Goal: Task Accomplishment & Management: Complete application form

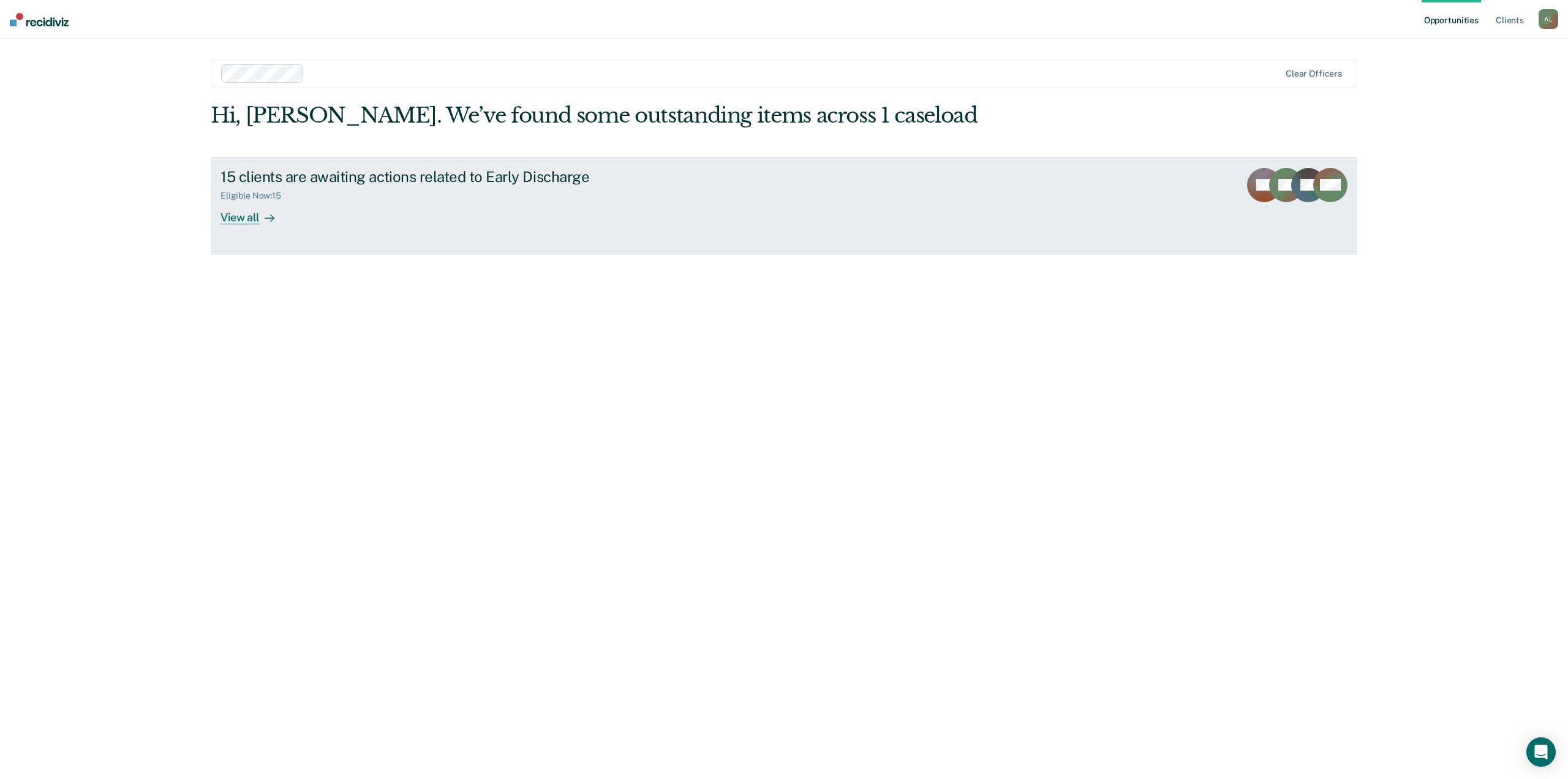
click at [1106, 215] on link "15 clients are awaiting actions related to Early Discharge Eligible Now : 15 Vi…" at bounding box center [784, 205] width 1146 height 97
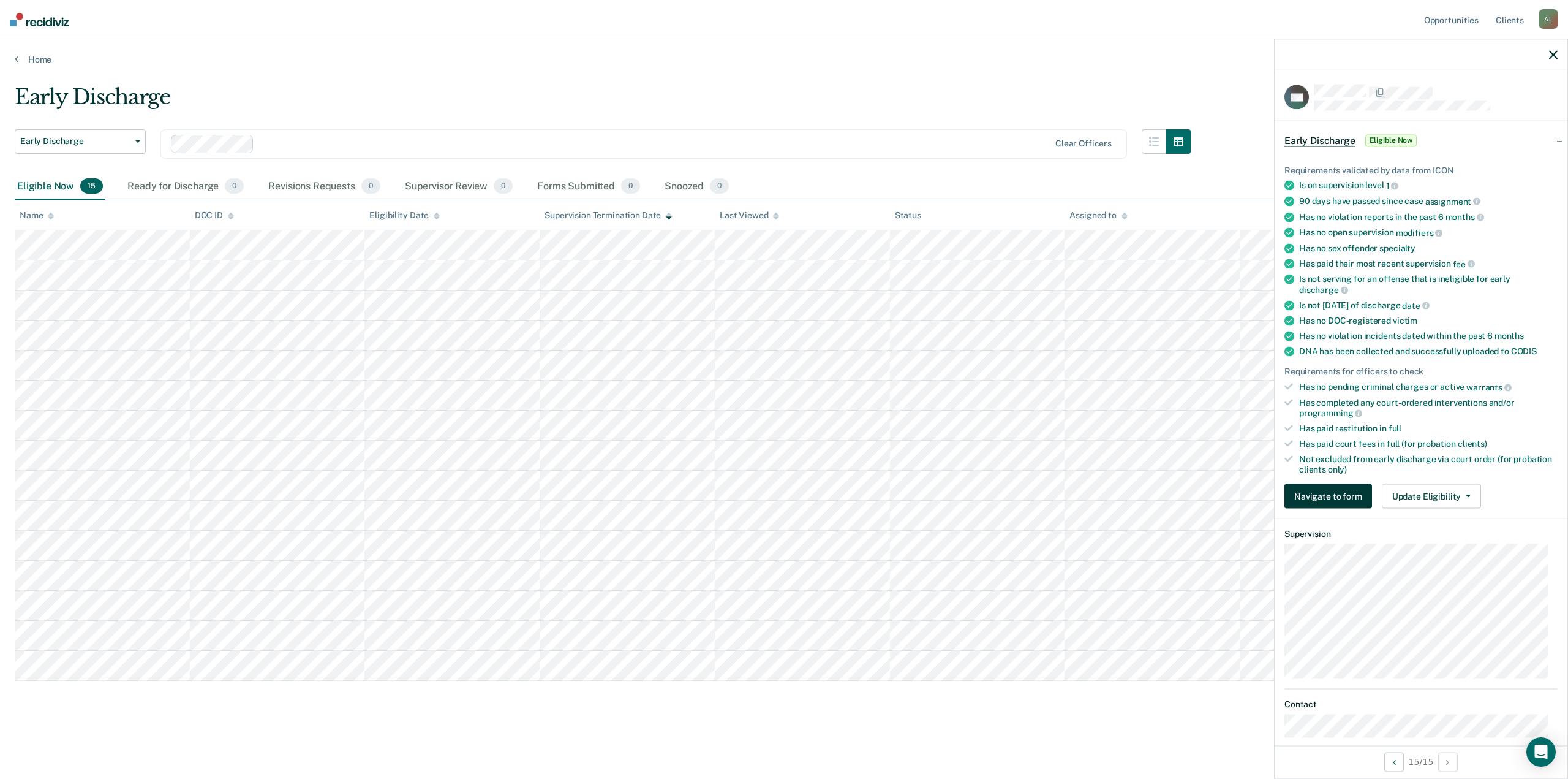
click at [1327, 488] on button "Navigate to form" at bounding box center [1327, 496] width 87 height 25
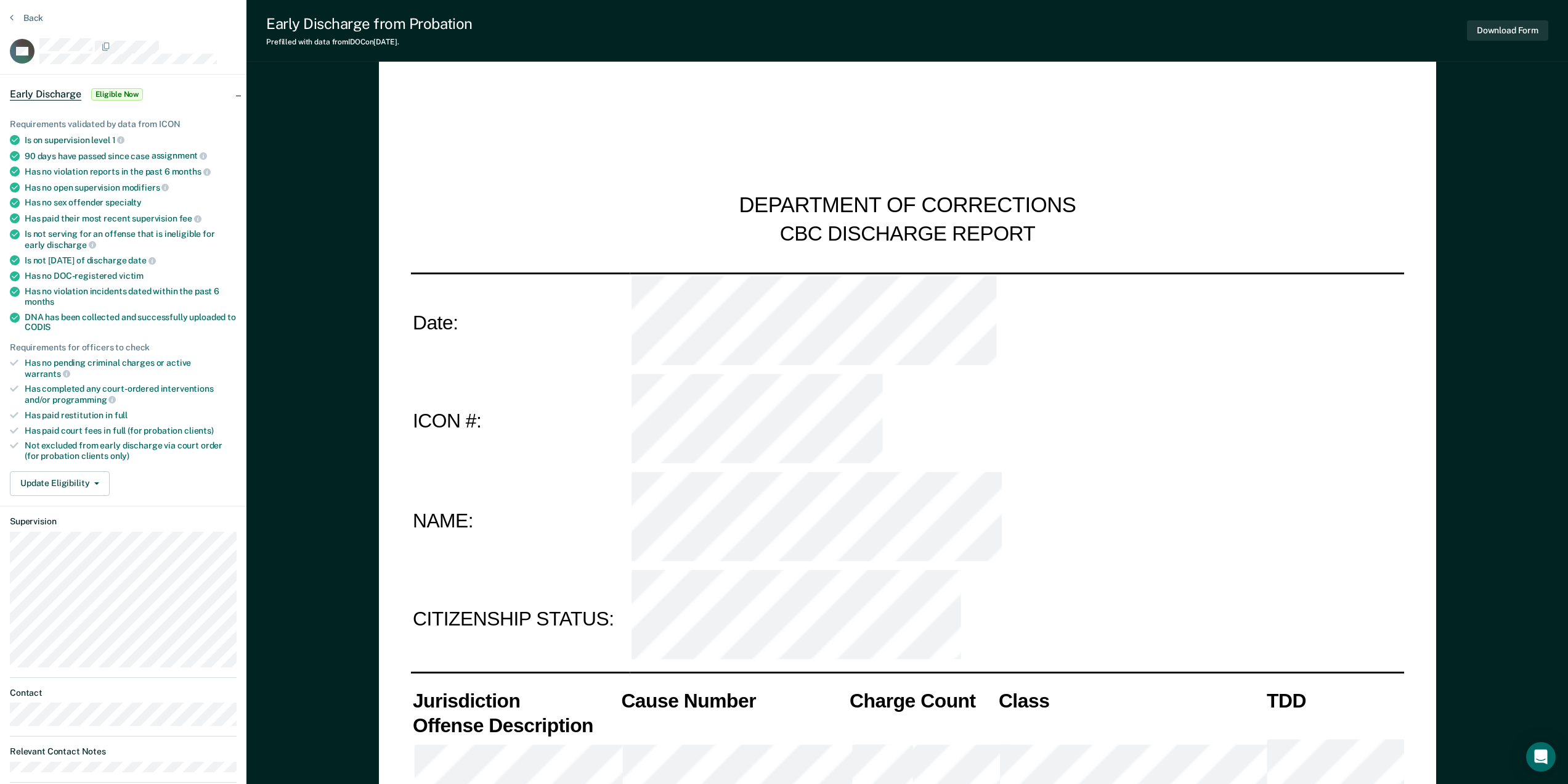
scroll to position [21, 0]
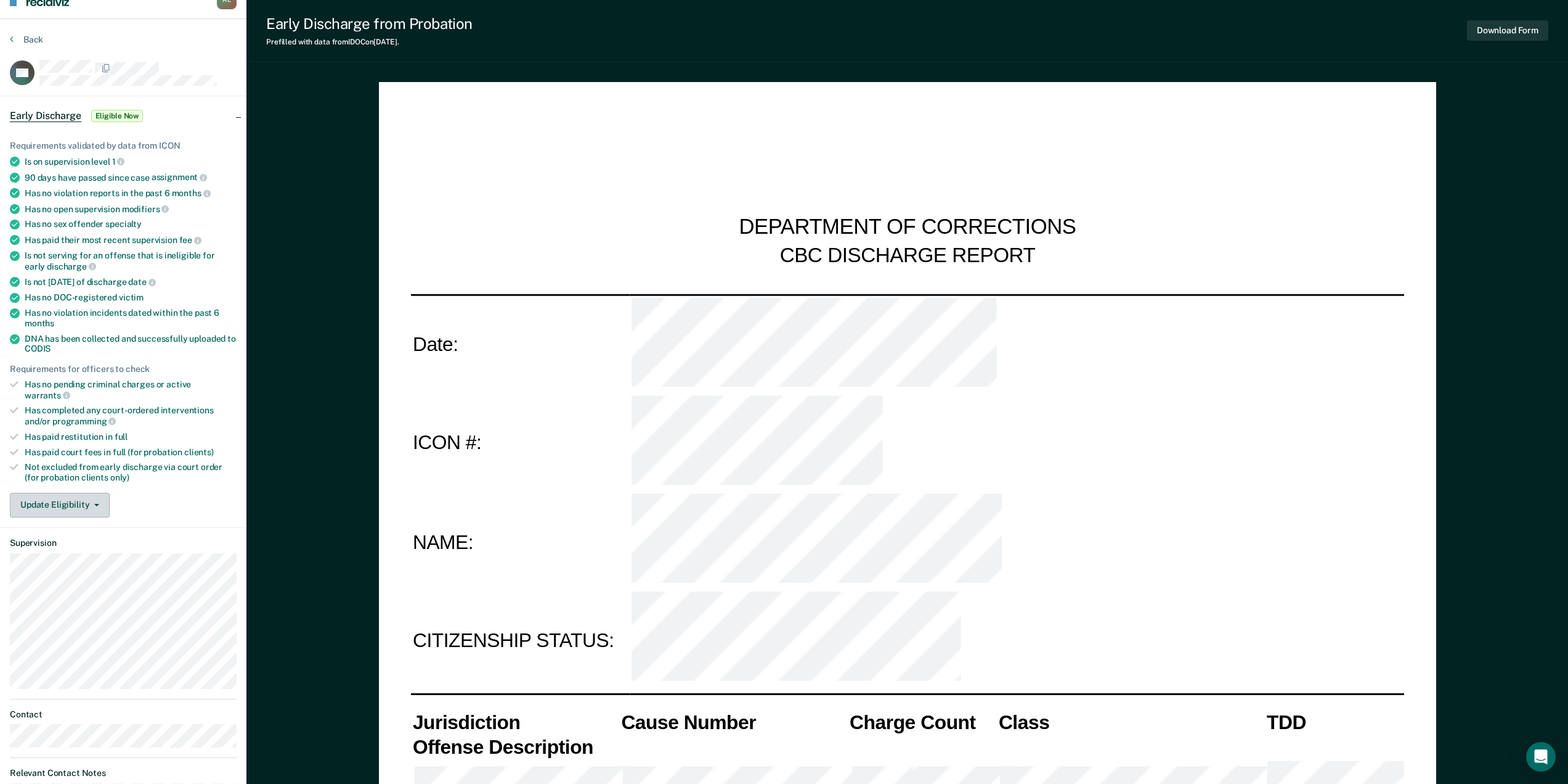
click at [99, 492] on button "Update Eligibility" at bounding box center [59, 504] width 100 height 25
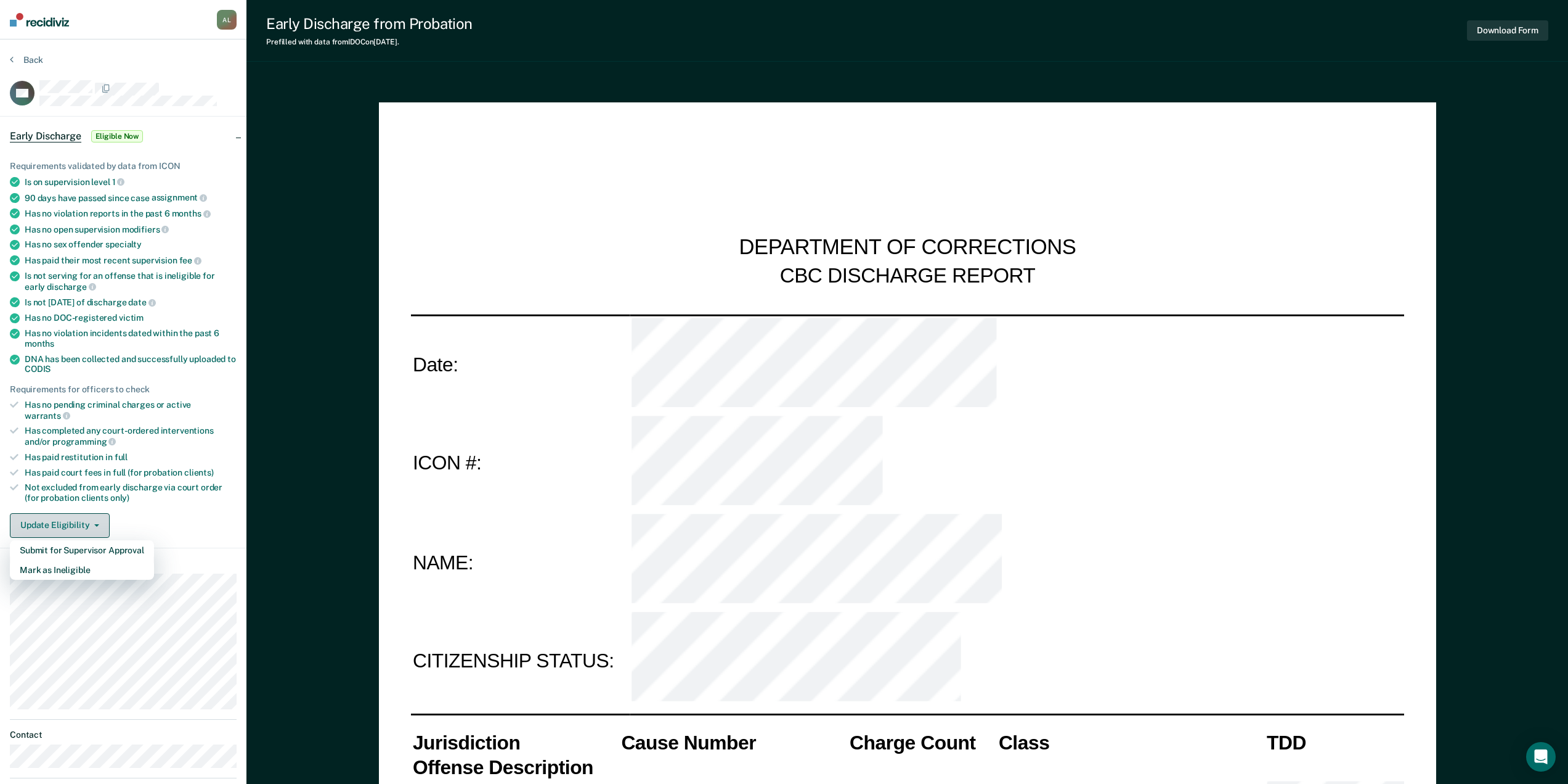
click at [70, 514] on button "Update Eligibility" at bounding box center [59, 525] width 100 height 25
click at [74, 513] on button "Update Eligibility" at bounding box center [59, 525] width 100 height 25
click at [77, 540] on button "Submit for Supervisor Approval" at bounding box center [82, 550] width 144 height 20
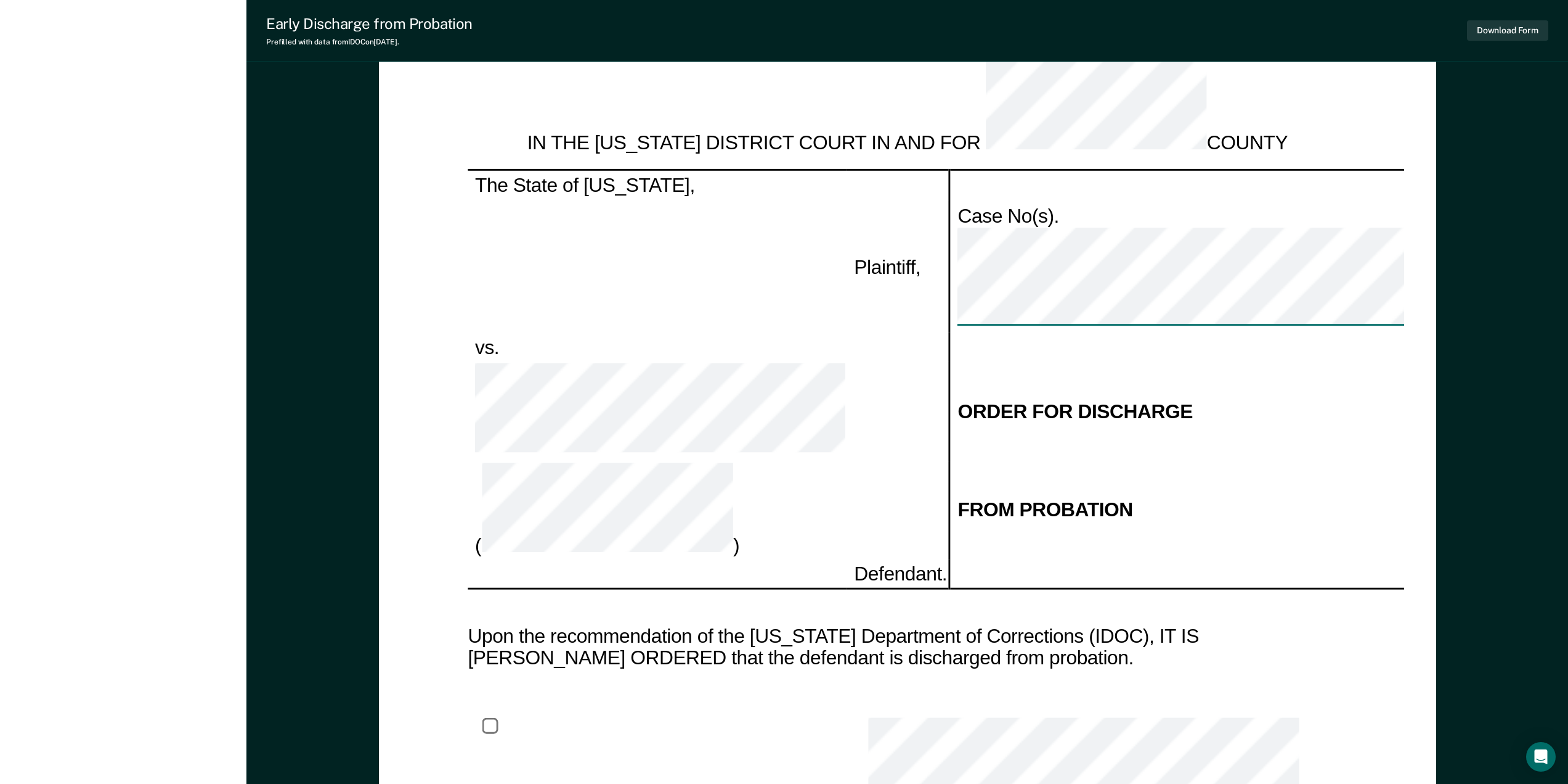
scroll to position [1850, 0]
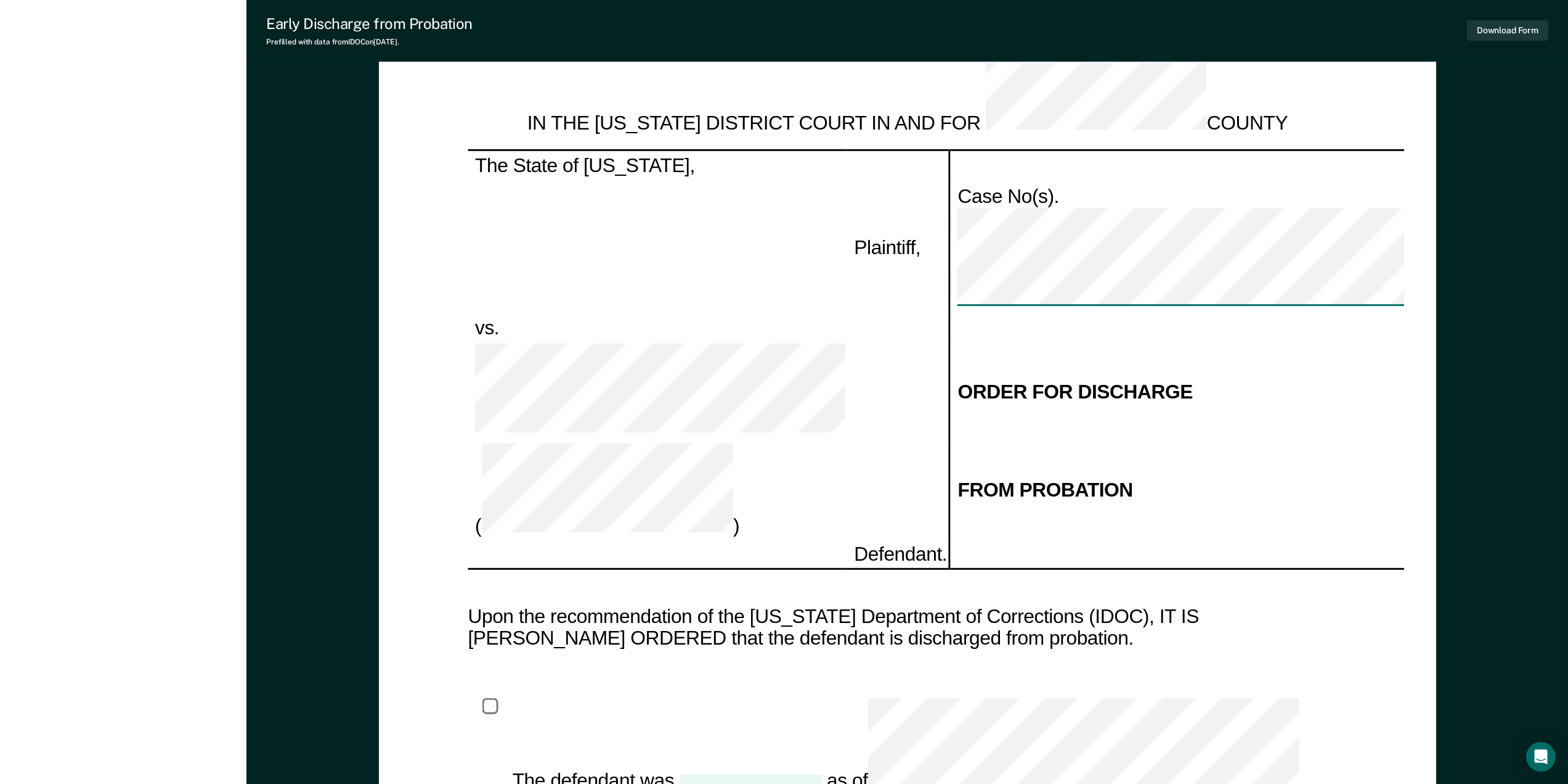
click at [772, 774] on div at bounding box center [750, 786] width 142 height 25
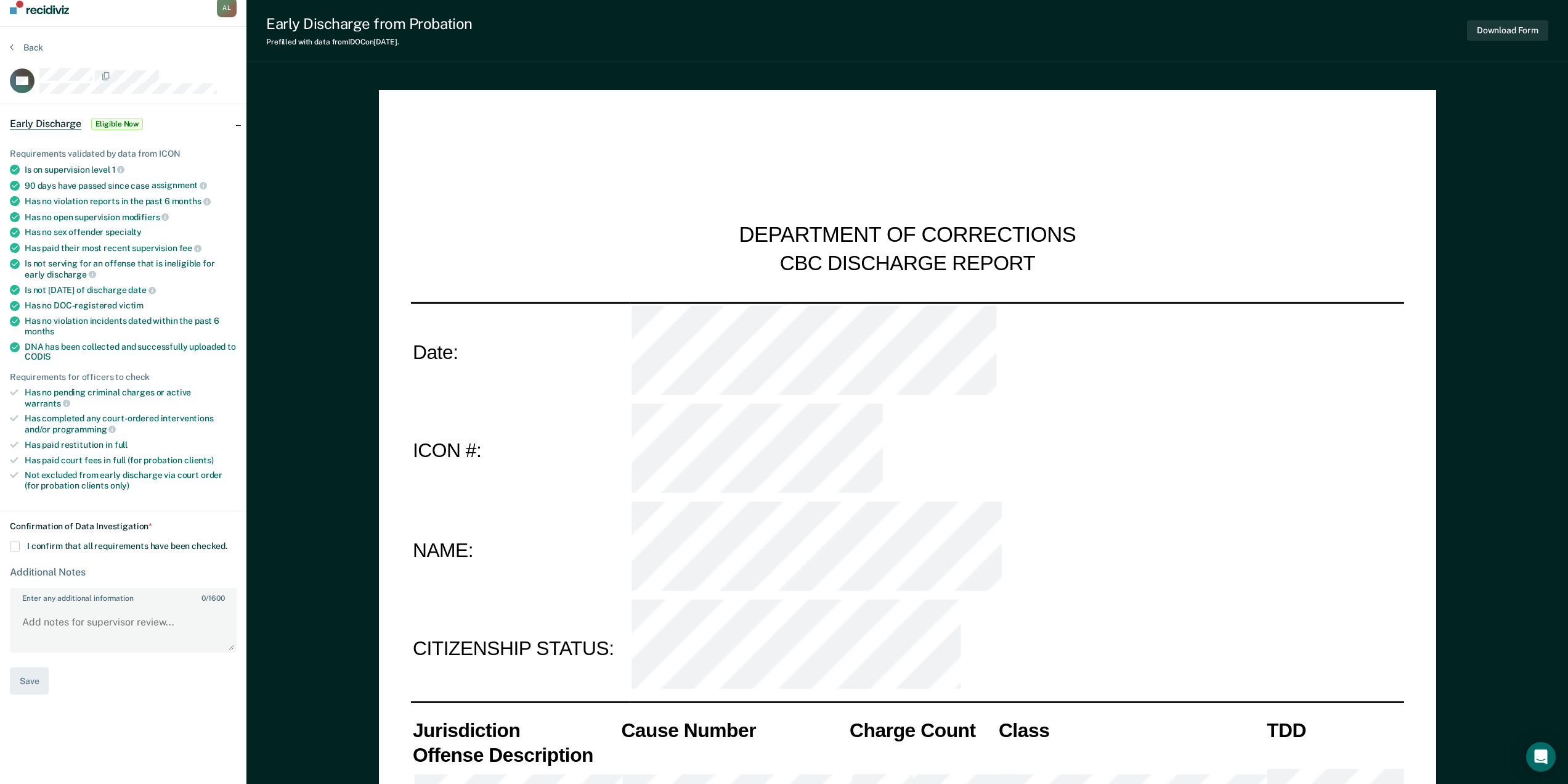
scroll to position [0, 0]
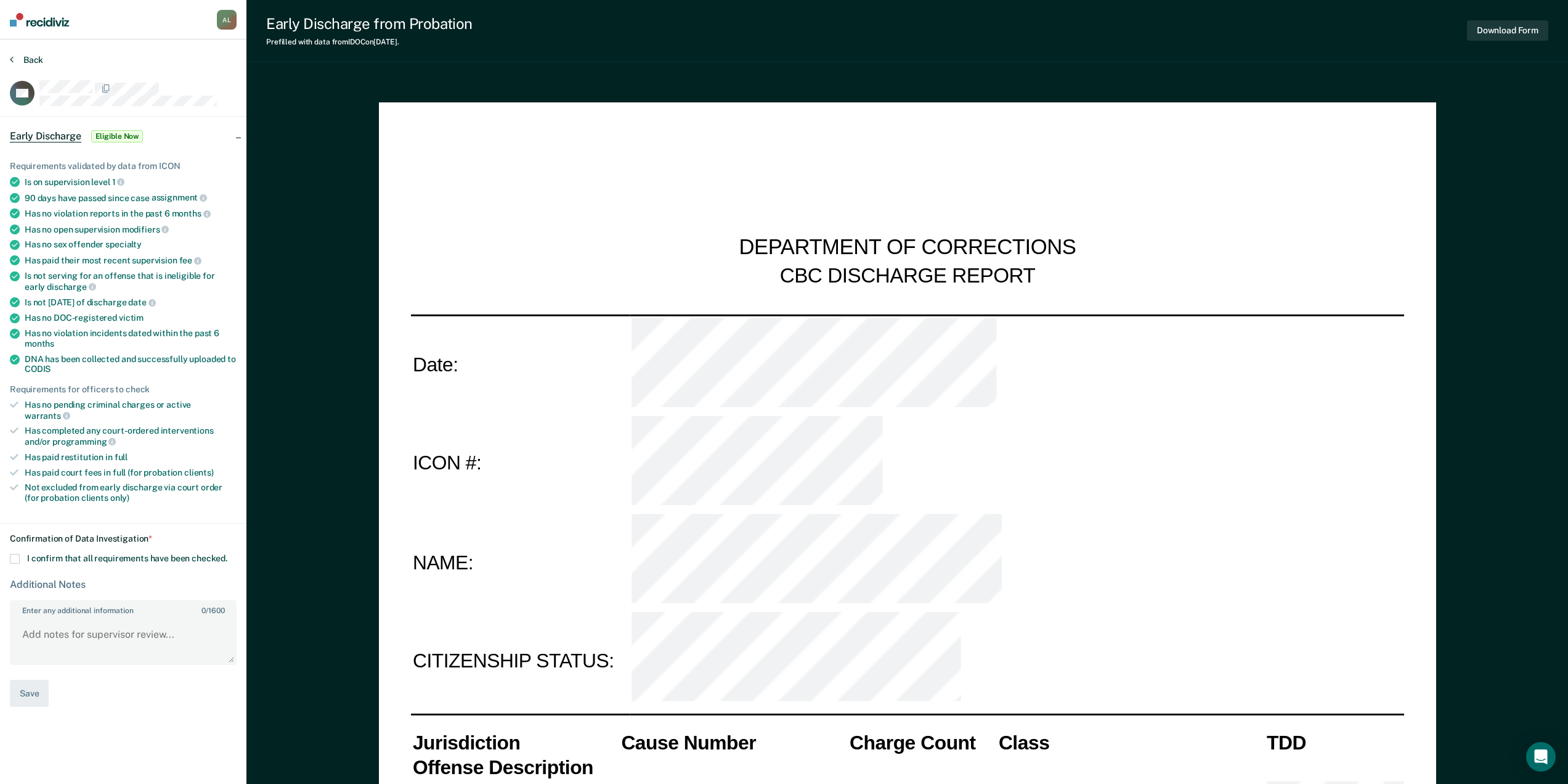
click at [34, 59] on button "Back" at bounding box center [27, 59] width 34 height 11
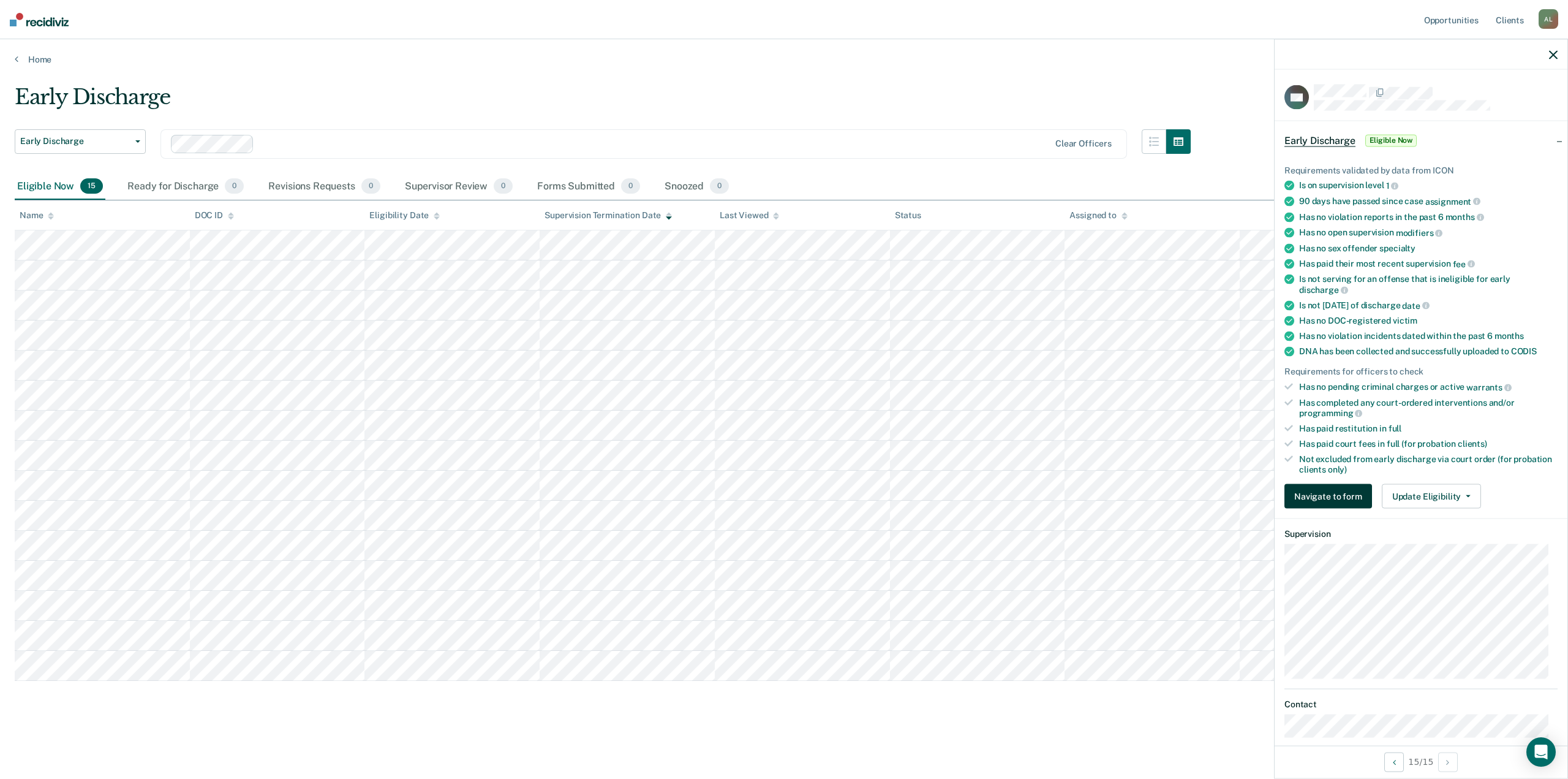
click at [1346, 501] on button "Navigate to form" at bounding box center [1327, 496] width 87 height 25
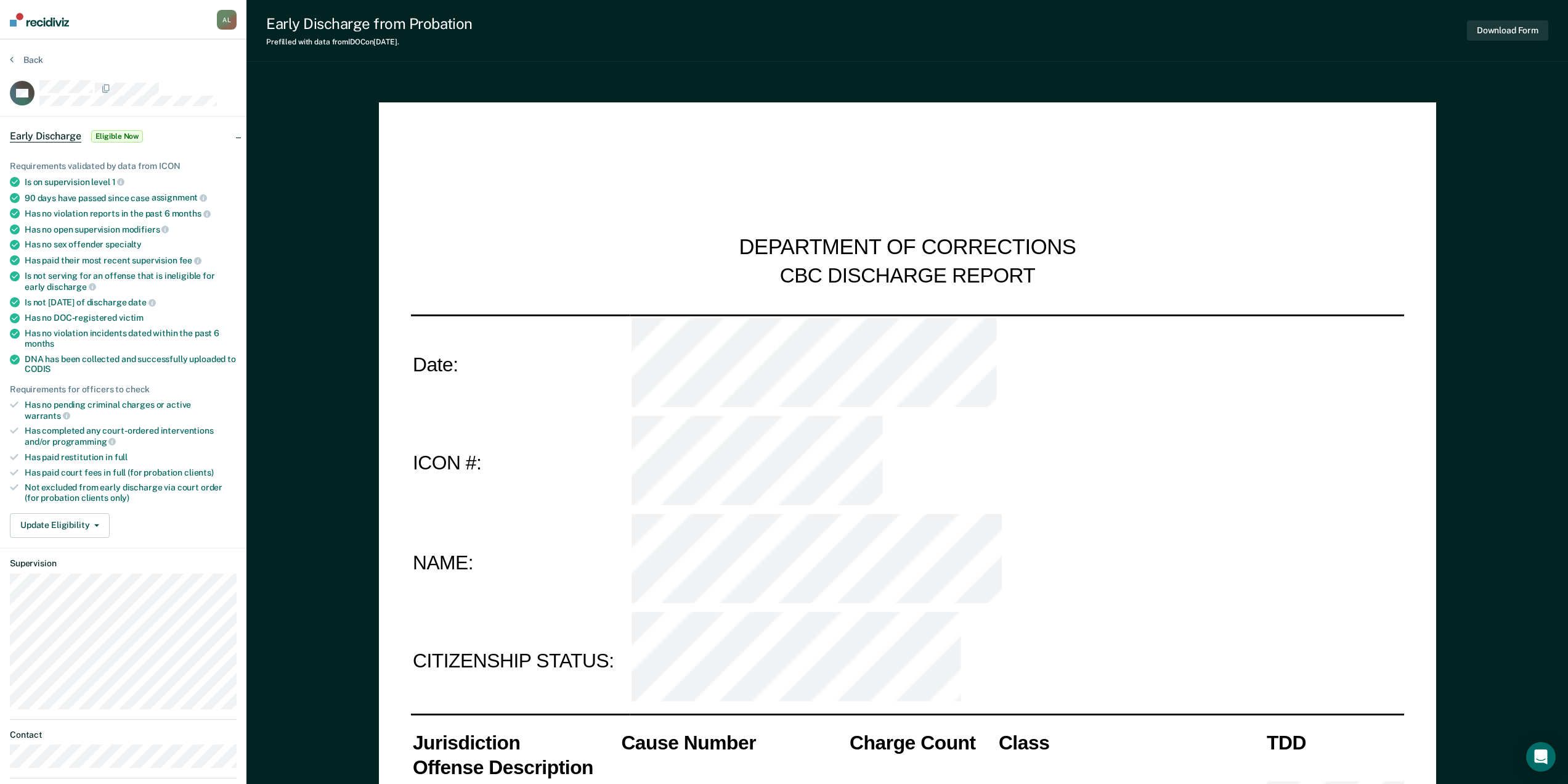
type textarea "x"
